Goal: Task Accomplishment & Management: Use online tool/utility

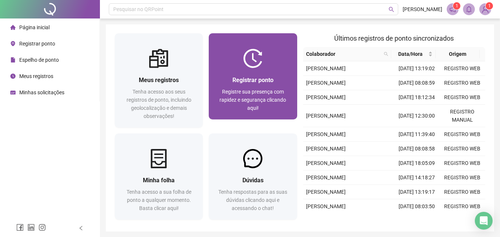
click at [228, 63] on div at bounding box center [253, 58] width 88 height 19
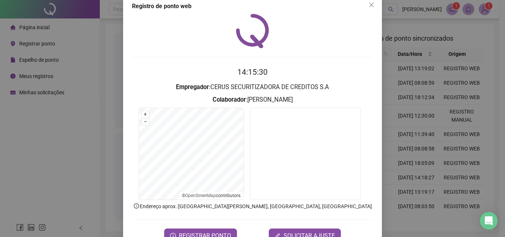
scroll to position [36, 0]
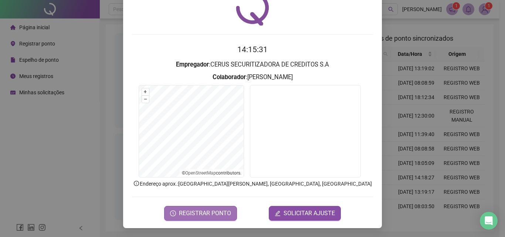
click at [206, 215] on span "REGISTRAR PONTO" at bounding box center [205, 213] width 52 height 9
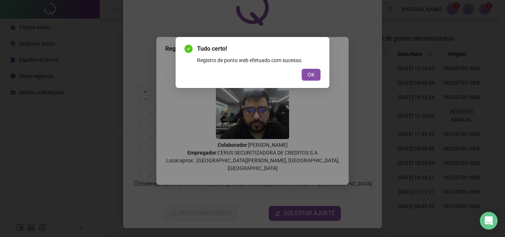
click at [315, 77] on button "OK" at bounding box center [311, 75] width 19 height 12
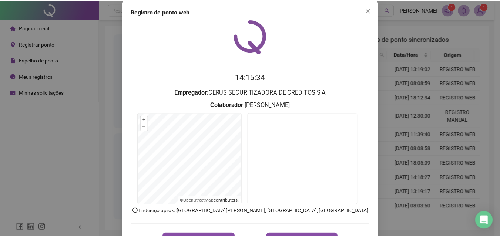
scroll to position [0, 0]
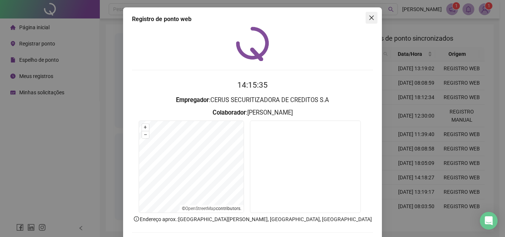
click at [372, 17] on icon "close" at bounding box center [372, 18] width 6 height 6
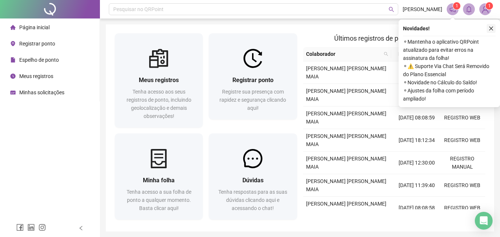
click at [488, 26] on button "button" at bounding box center [491, 28] width 9 height 9
